Goal: Information Seeking & Learning: Learn about a topic

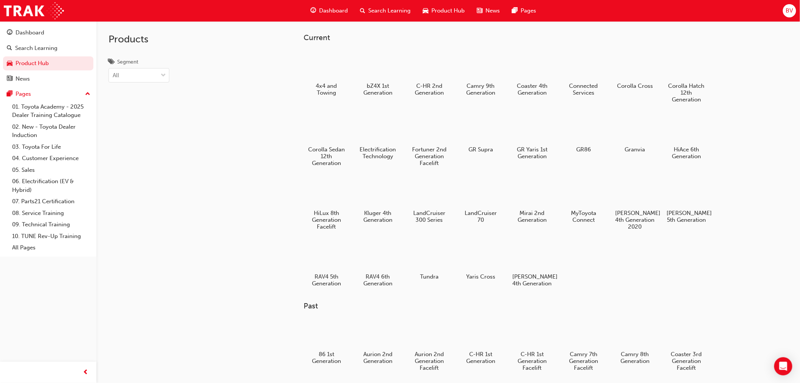
click at [329, 7] on span "Dashboard" at bounding box center [333, 10] width 29 height 9
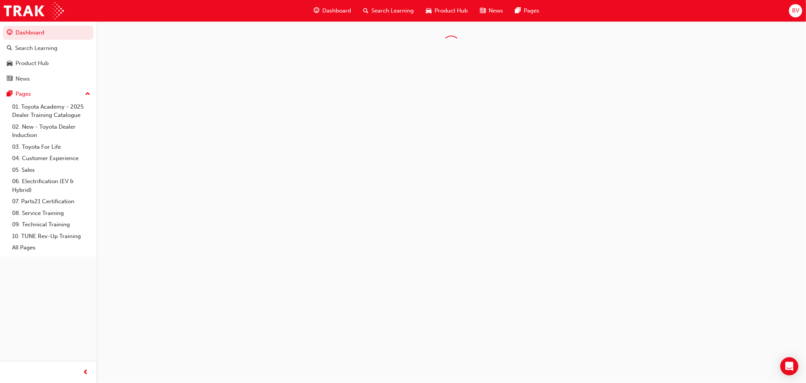
click at [407, 13] on span "Search Learning" at bounding box center [393, 10] width 42 height 9
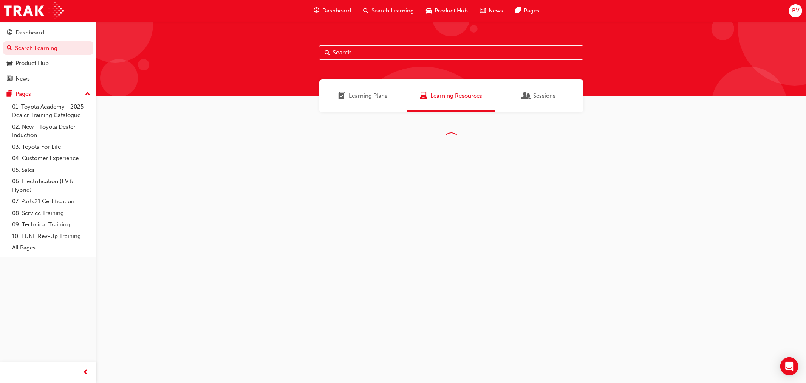
click at [376, 102] on div "Learning Plans" at bounding box center [363, 95] width 88 height 33
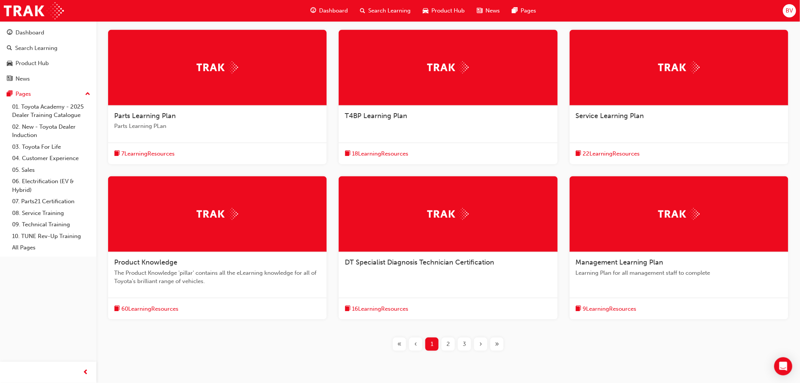
scroll to position [175, 0]
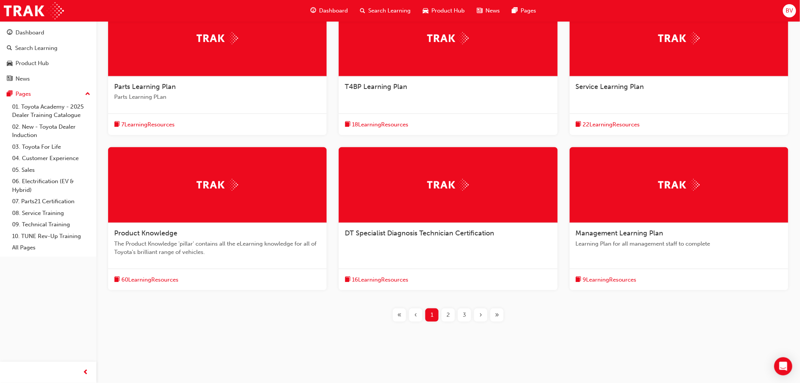
click at [172, 273] on div "60 Learning Resources" at bounding box center [217, 279] width 219 height 22
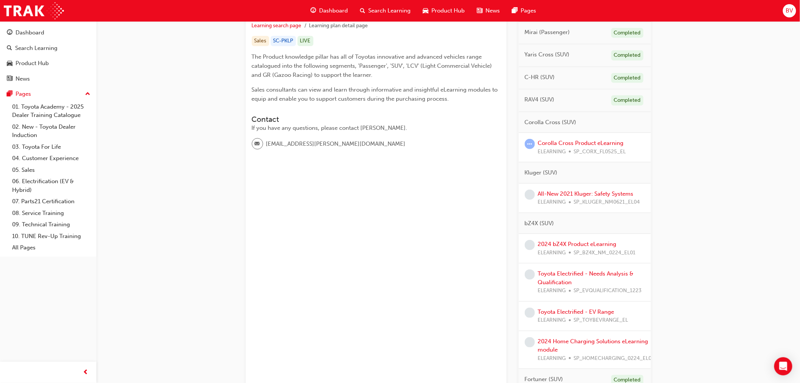
scroll to position [168, 0]
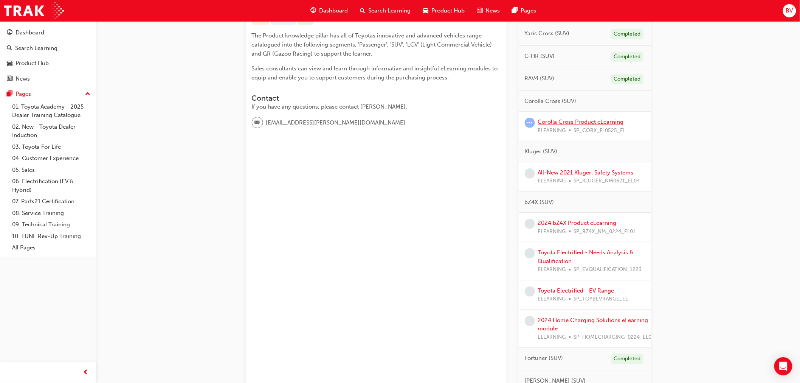
click at [598, 122] on link "Corolla Cross Product eLearning" at bounding box center [581, 121] width 86 height 7
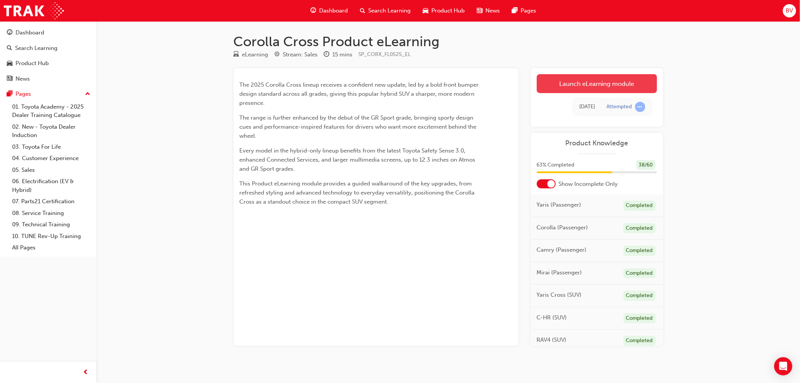
click at [626, 82] on link "Launch eLearning module" at bounding box center [597, 83] width 120 height 19
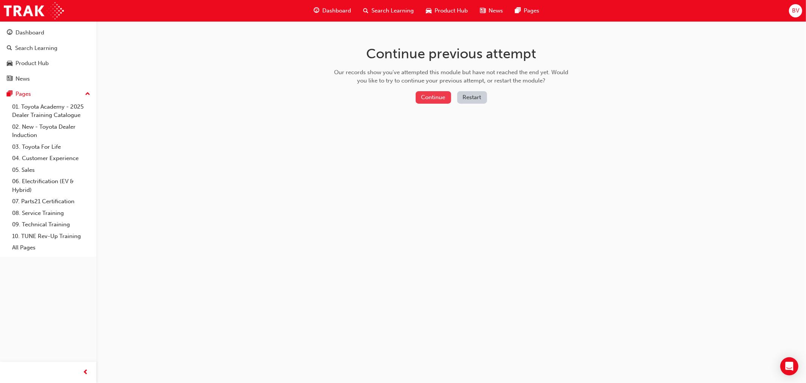
click at [432, 95] on button "Continue" at bounding box center [434, 97] width 36 height 12
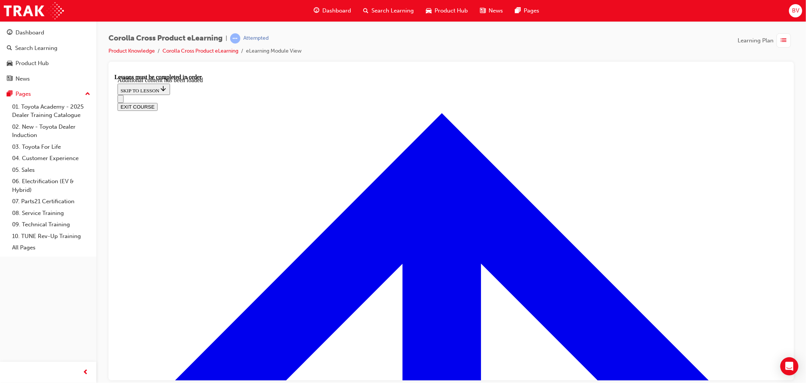
scroll to position [656, 0]
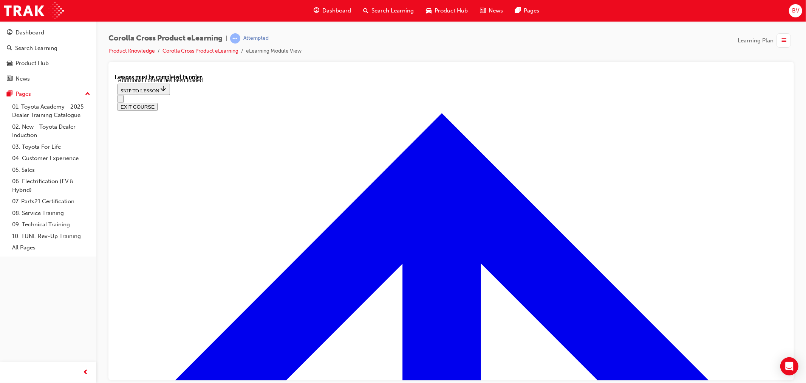
drag, startPoint x: 700, startPoint y: 234, endPoint x: 696, endPoint y: 237, distance: 5.3
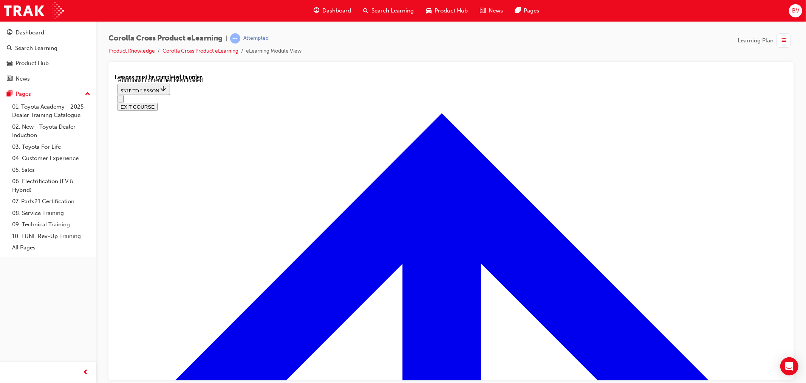
scroll to position [698, 0]
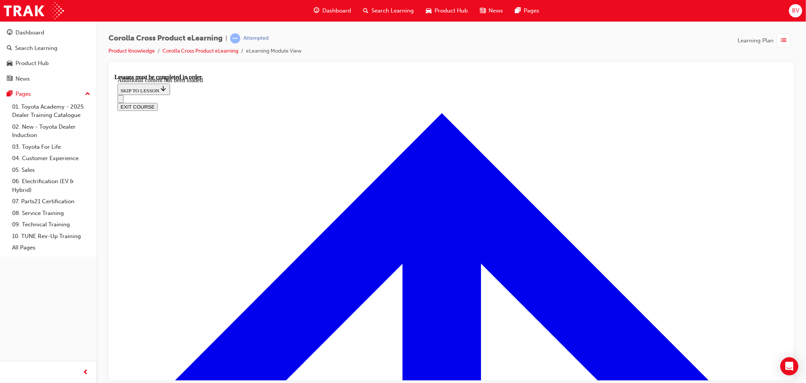
radio input "true"
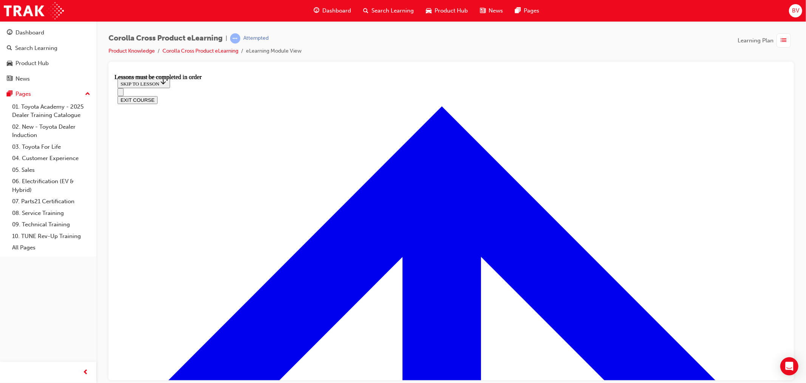
scroll to position [656, 0]
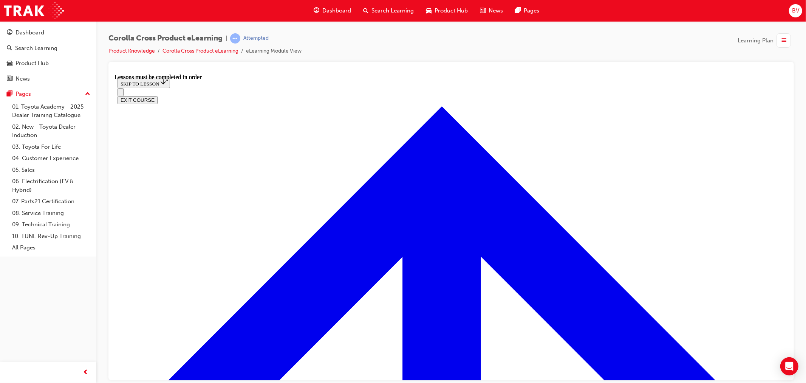
scroll to position [908, 0]
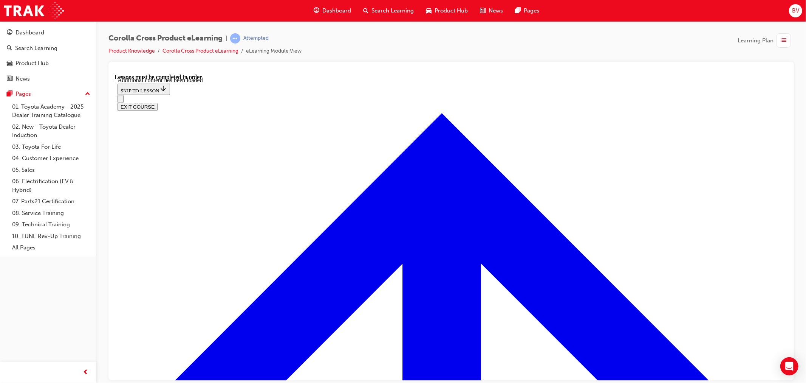
scroll to position [1124, 0]
radio input "true"
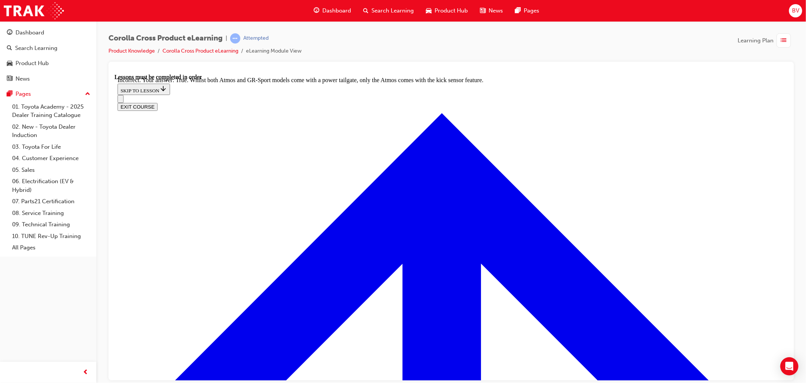
scroll to position [1221, 0]
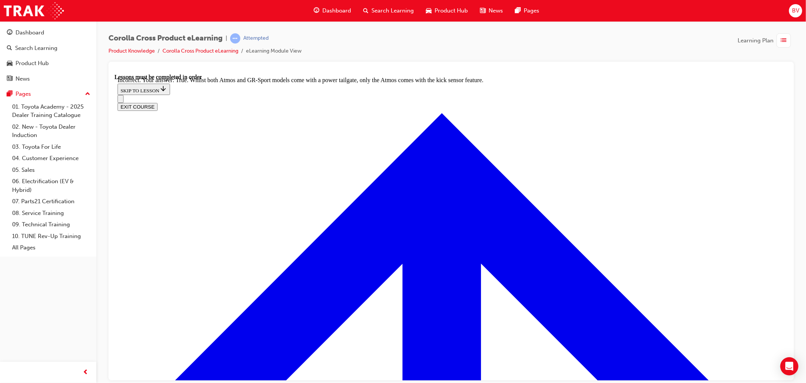
radio input "true"
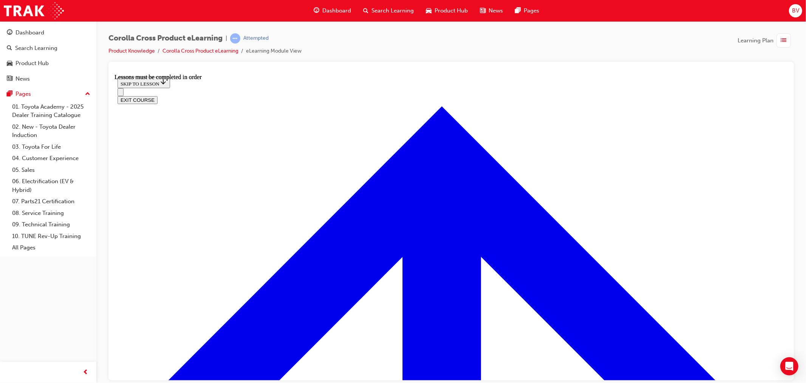
scroll to position [825, 0]
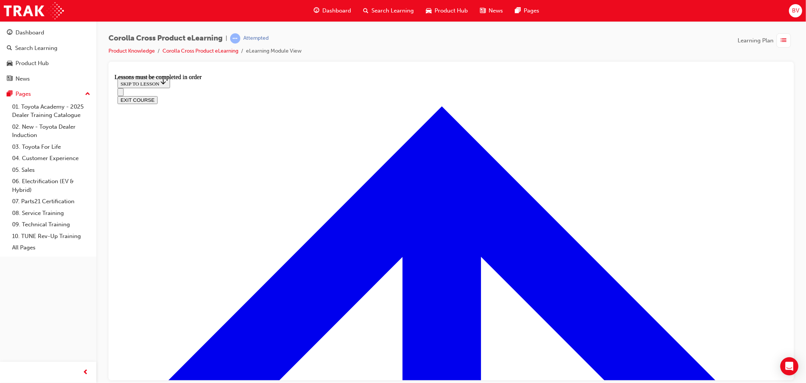
drag, startPoint x: 726, startPoint y: 233, endPoint x: 717, endPoint y: 243, distance: 13.9
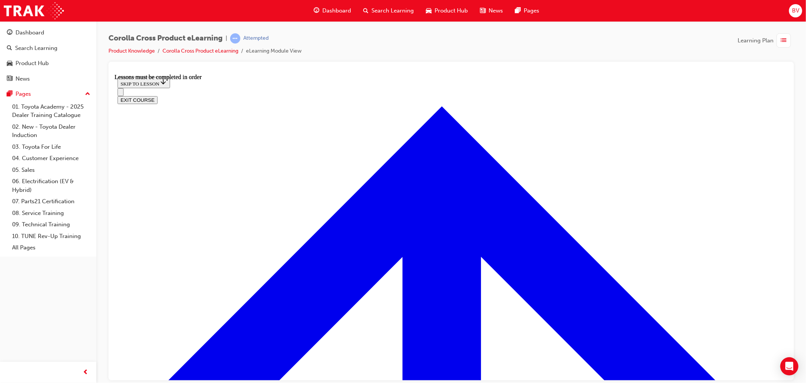
scroll to position [656, 0]
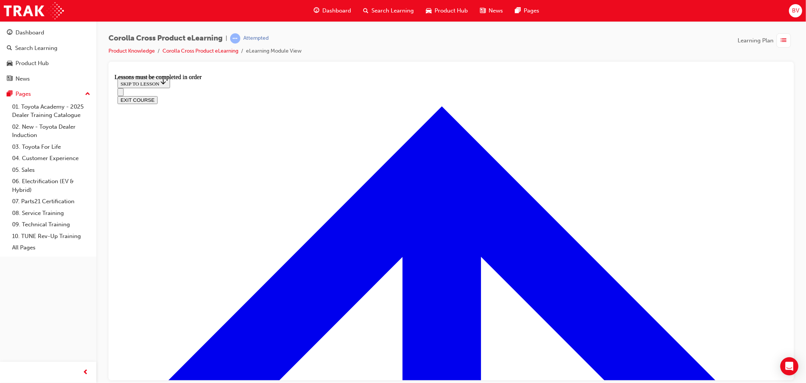
drag, startPoint x: 475, startPoint y: 230, endPoint x: 479, endPoint y: 219, distance: 11.4
drag, startPoint x: 497, startPoint y: 166, endPoint x: 501, endPoint y: 154, distance: 11.8
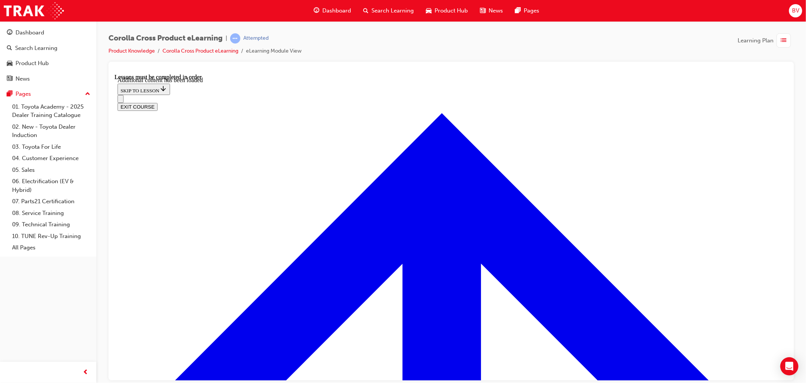
scroll to position [1764, 0]
